Goal: Navigation & Orientation: Find specific page/section

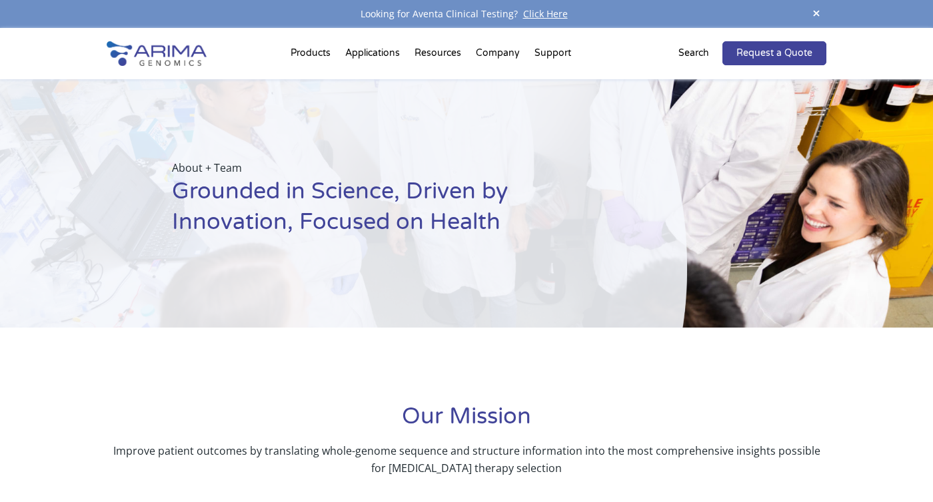
click at [166, 58] on img at bounding box center [157, 53] width 100 height 25
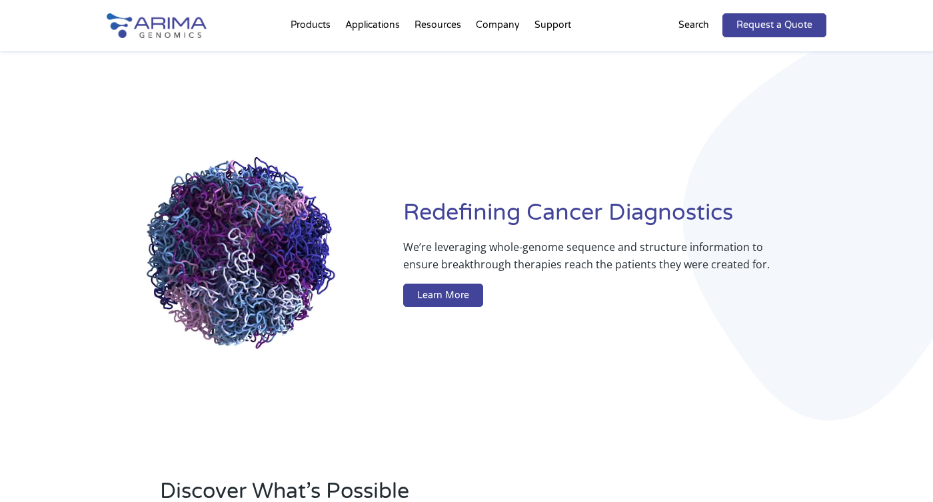
click at [667, 108] on div "Redefining Cancer Diagnostics We’re leveraging whole-genome sequence and struct…" at bounding box center [466, 255] width 719 height 408
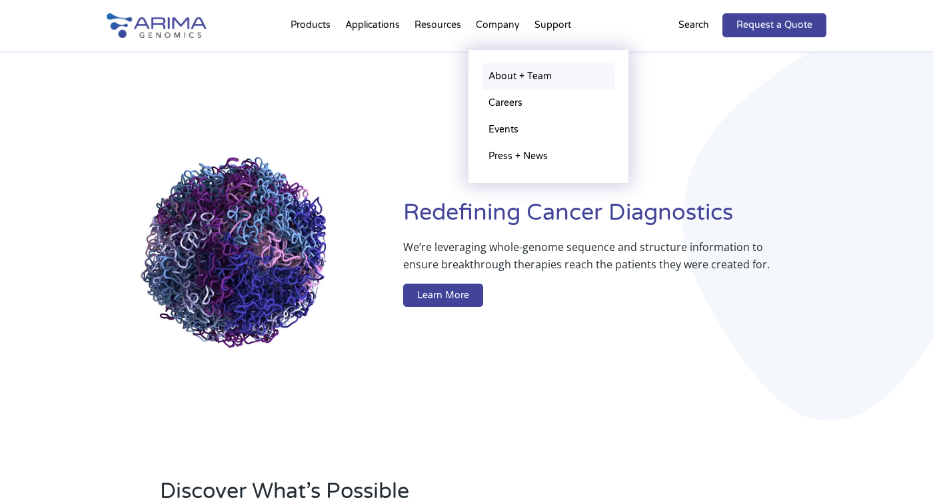
click at [495, 80] on link "About + Team" at bounding box center [548, 76] width 133 height 27
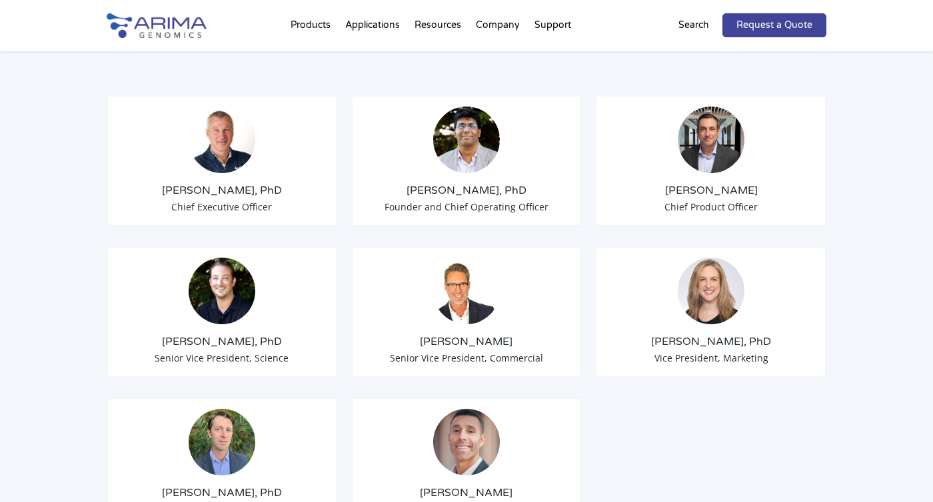
scroll to position [1050, 0]
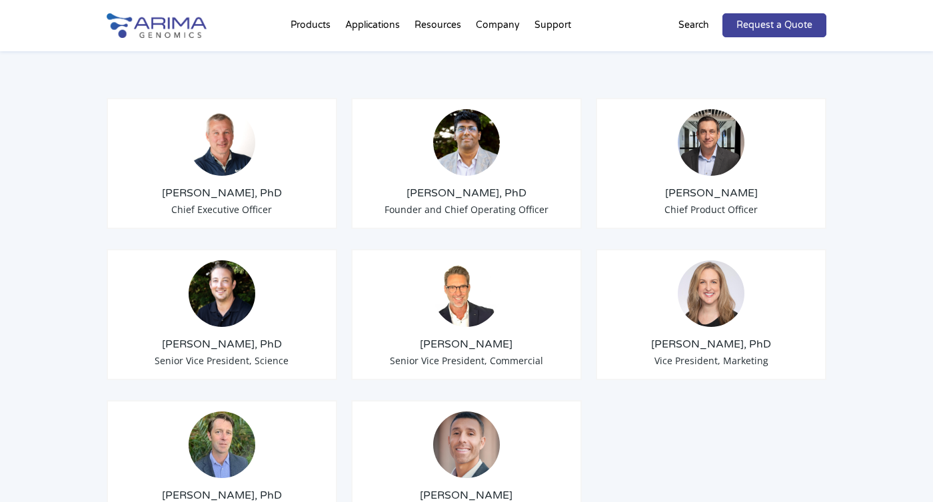
click at [212, 121] on img at bounding box center [222, 142] width 67 height 67
click at [212, 186] on h3 "[PERSON_NAME], PhD" at bounding box center [222, 193] width 208 height 15
click at [213, 203] on span "Chief Executive Officer" at bounding box center [221, 209] width 101 height 13
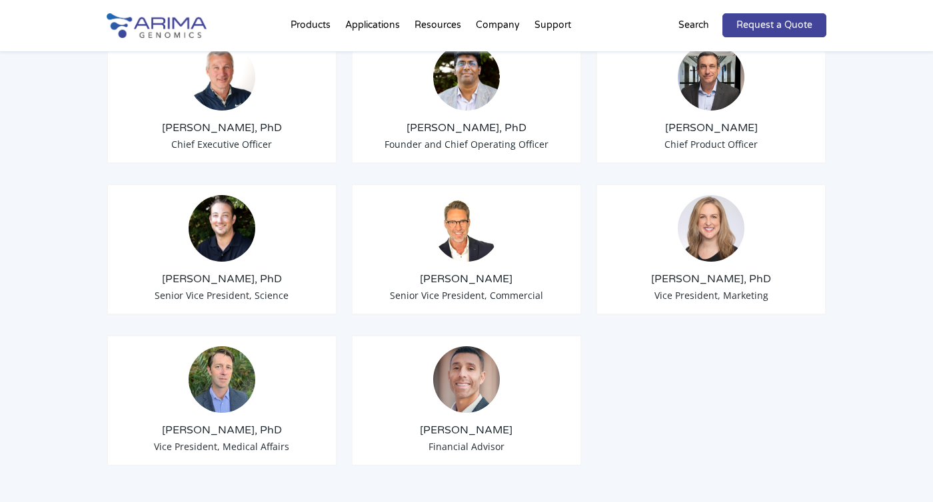
scroll to position [1120, 0]
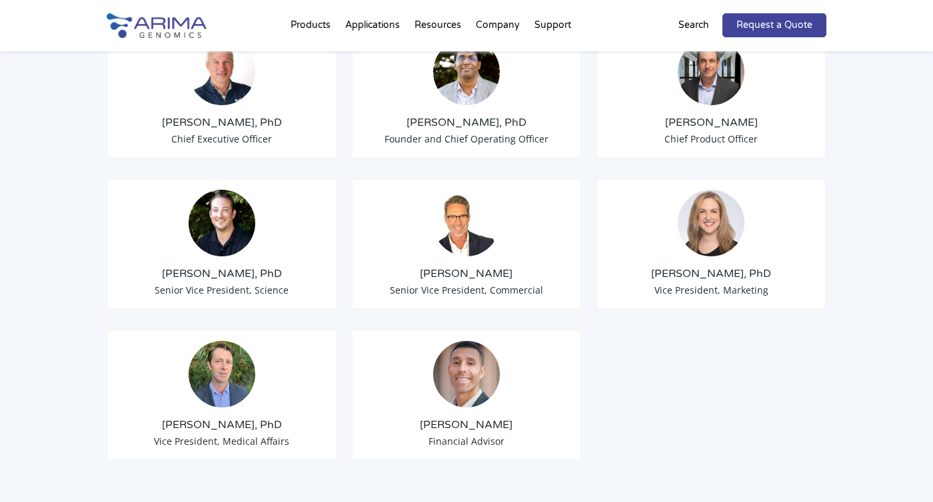
click at [454, 223] on img at bounding box center [466, 223] width 67 height 67
click at [454, 266] on h3 "[PERSON_NAME]" at bounding box center [466, 273] width 208 height 15
click at [456, 211] on img at bounding box center [466, 223] width 67 height 67
click at [453, 266] on h3 "[PERSON_NAME]" at bounding box center [466, 273] width 208 height 15
